Goal: Task Accomplishment & Management: Use online tool/utility

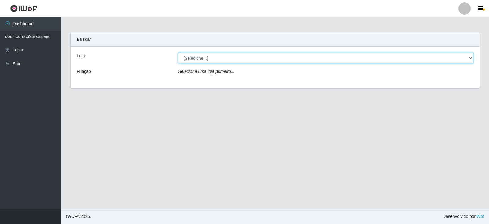
click at [472, 58] on select "[Selecione...] Queiroz Atacadão - Catolé do Rocha" at bounding box center [326, 58] width 296 height 11
select select "500"
click at [178, 53] on select "[Selecione...] Queiroz Atacadão - Catolé do Rocha" at bounding box center [326, 58] width 296 height 11
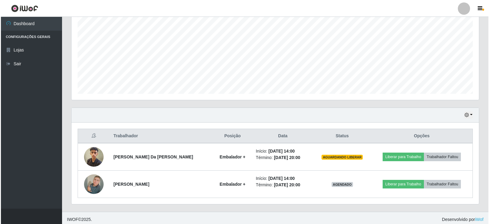
scroll to position [128, 0]
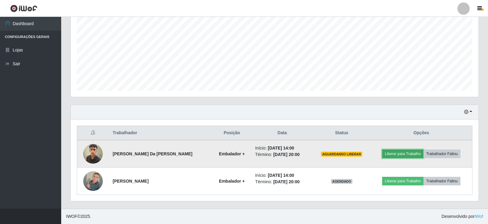
click at [400, 150] on button "Liberar para Trabalho" at bounding box center [402, 153] width 41 height 9
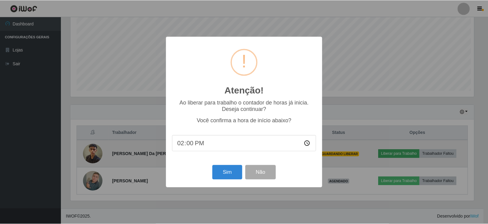
scroll to position [127, 405]
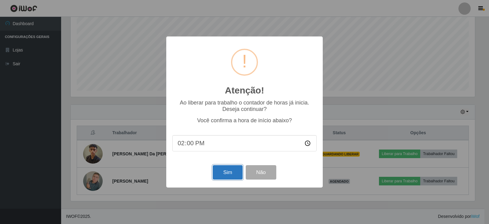
click at [226, 174] on button "Sim" at bounding box center [228, 172] width 30 height 14
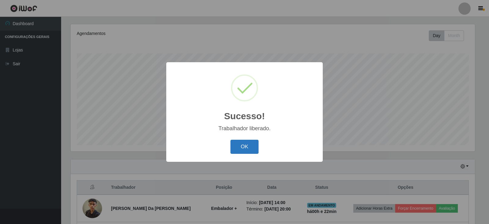
click at [240, 146] on button "OK" at bounding box center [245, 147] width 28 height 14
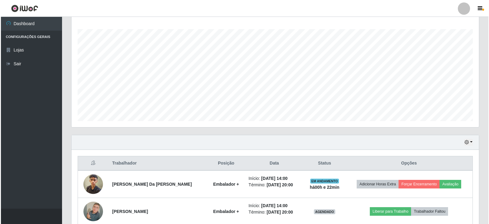
scroll to position [128, 0]
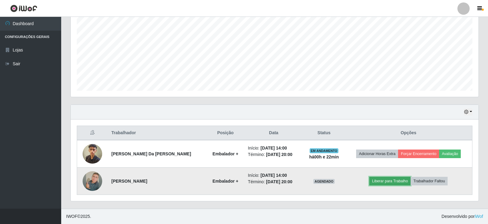
click at [384, 181] on button "Liberar para Trabalho" at bounding box center [389, 181] width 41 height 9
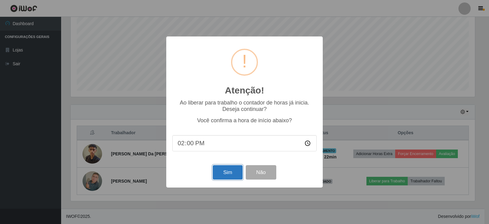
click at [230, 172] on button "Sim" at bounding box center [228, 172] width 30 height 14
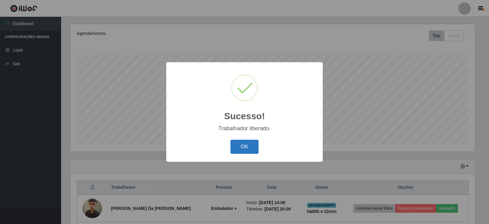
click at [248, 143] on button "OK" at bounding box center [245, 147] width 28 height 14
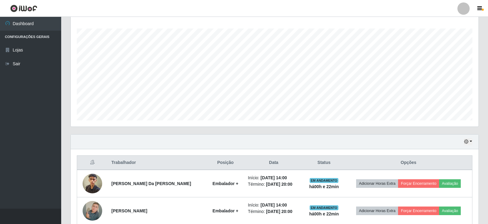
scroll to position [128, 0]
